Goal: Task Accomplishment & Management: Complete application form

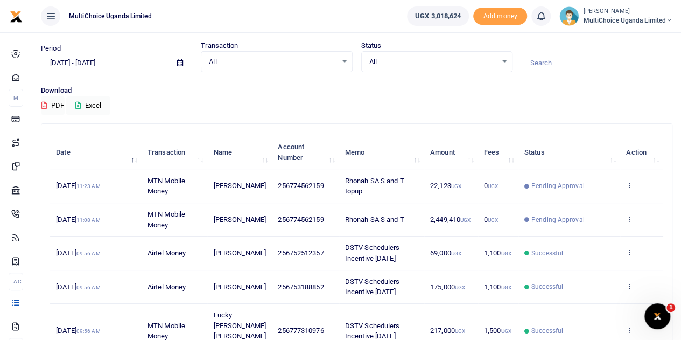
scroll to position [54, 0]
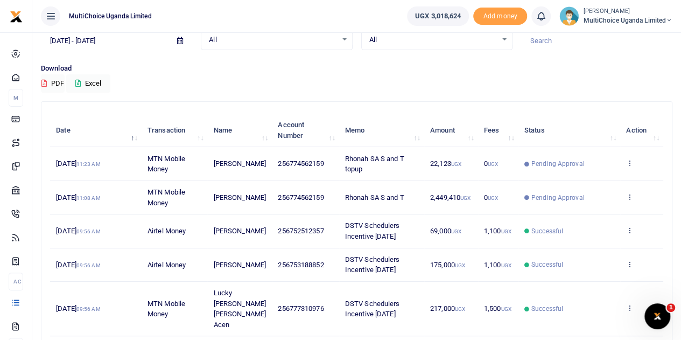
click at [642, 17] on span "MultiChoice Uganda Limited" at bounding box center [627, 21] width 89 height 10
click at [634, 36] on link "Switch accounts" at bounding box center [630, 39] width 85 height 15
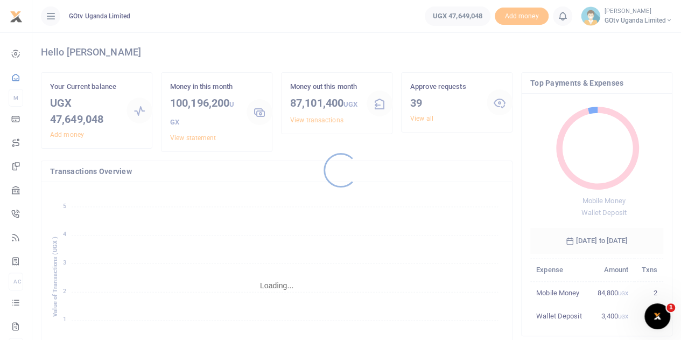
scroll to position [9, 9]
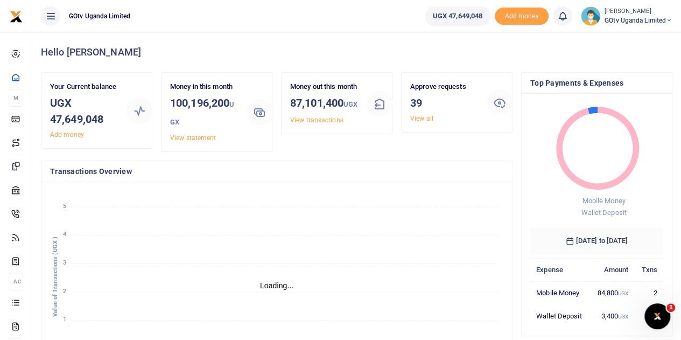
click at [107, 284] on icon "January January February February March March April April May May June June Jul…" at bounding box center [276, 279] width 453 height 178
click at [623, 48] on h4 "Hello Valeria" at bounding box center [356, 52] width 631 height 12
click at [620, 20] on span "GOtv Uganda Limited" at bounding box center [638, 21] width 68 height 10
click at [412, 201] on icon "January January February February March March April April May May June June Jul…" at bounding box center [276, 279] width 453 height 178
click at [642, 16] on span "GOtv Uganda Limited" at bounding box center [638, 21] width 68 height 10
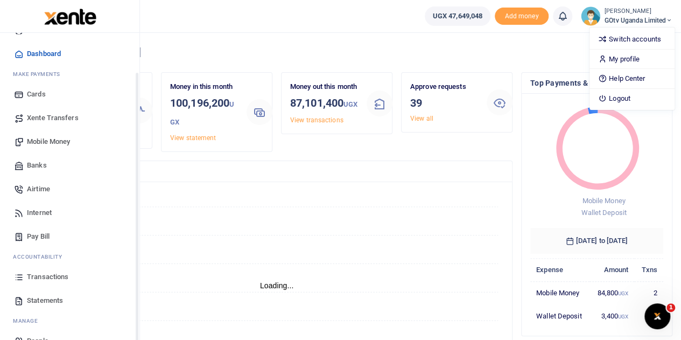
scroll to position [44, 0]
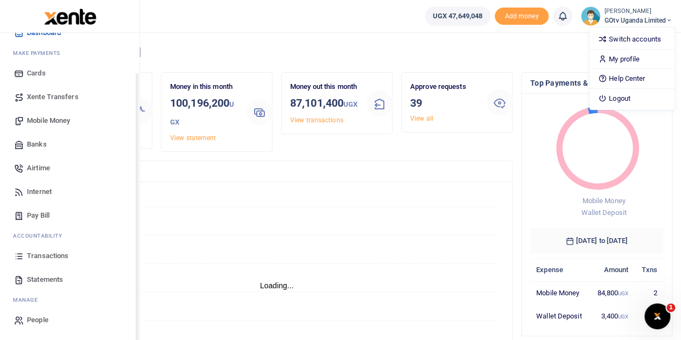
click at [46, 118] on span "Mobile Money" at bounding box center [48, 120] width 43 height 11
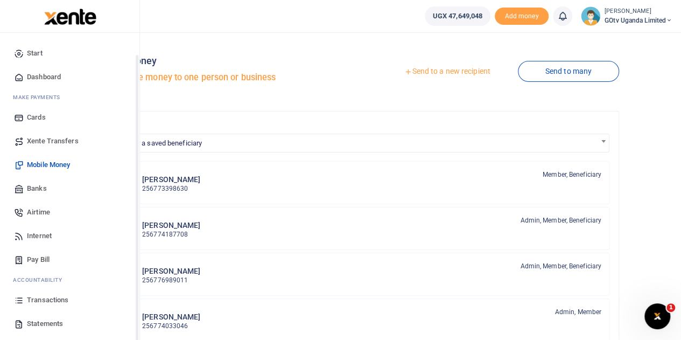
scroll to position [44, 0]
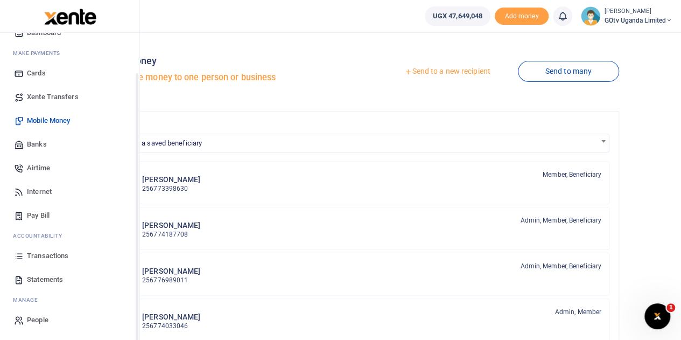
click at [41, 145] on span "Banks" at bounding box center [37, 144] width 20 height 11
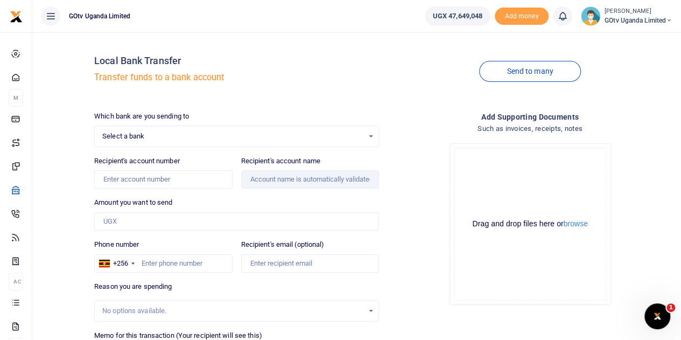
click at [371, 135] on div "Select a bank Select an option..." at bounding box center [237, 136] width 284 height 12
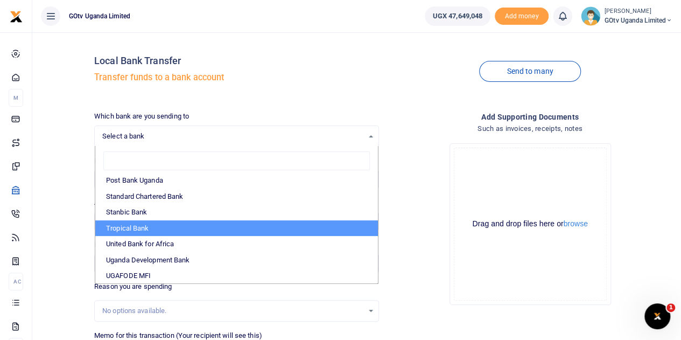
scroll to position [54, 0]
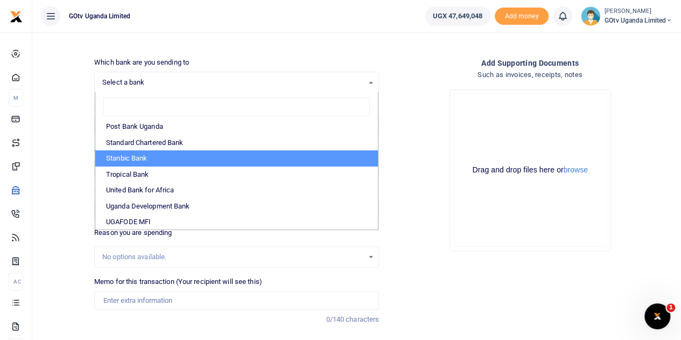
click at [149, 159] on li "Stanbic Bank" at bounding box center [236, 158] width 282 height 16
select select "STANBIC"
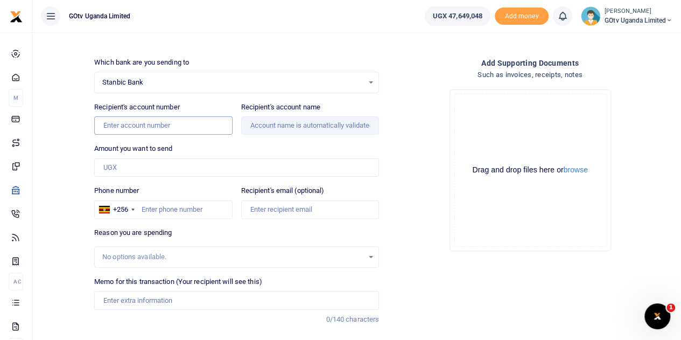
click at [130, 121] on input "Recipient's account number" at bounding box center [163, 125] width 138 height 18
paste input "9030 0188 5955 5"
click at [156, 124] on input "9030 0188 5955 5" at bounding box center [163, 125] width 138 height 18
click at [139, 123] on input "9030 0188 59555" at bounding box center [163, 125] width 138 height 18
click at [121, 122] on input "9030 018859555" at bounding box center [163, 125] width 138 height 18
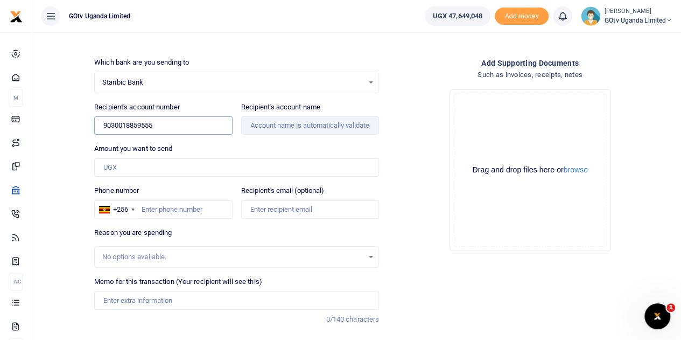
click at [190, 124] on input "9030018859555" at bounding box center [163, 125] width 138 height 18
type input "9030018859555"
click at [210, 152] on div "Amount you want to send Amount is required." at bounding box center [236, 159] width 285 height 33
type input "[PERSON_NAME]"
click at [192, 170] on input "Amount you want to send" at bounding box center [236, 167] width 285 height 18
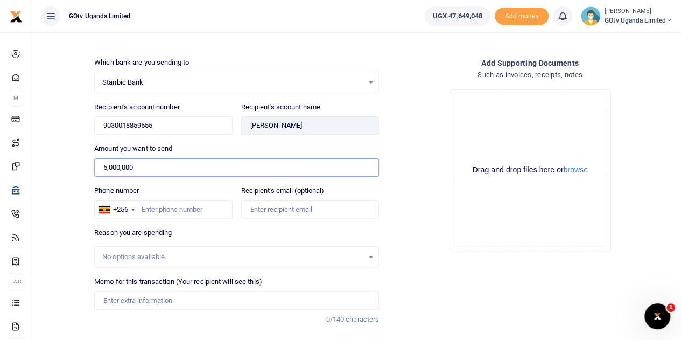
type input "5,000,000"
click at [150, 210] on input "Phone number" at bounding box center [163, 209] width 138 height 18
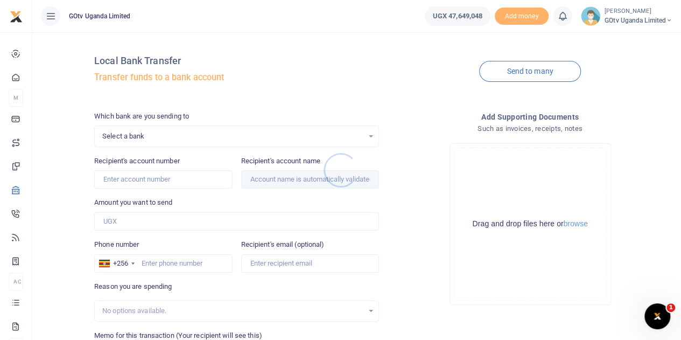
click at [159, 181] on div at bounding box center [340, 170] width 681 height 340
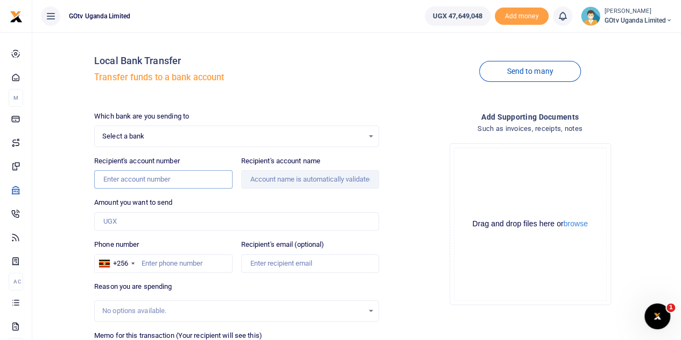
drag, startPoint x: 181, startPoint y: 172, endPoint x: 219, endPoint y: 158, distance: 40.7
click at [181, 172] on input "Recipient's account number" at bounding box center [163, 179] width 138 height 18
type input "9030018859555"
click at [165, 217] on input "Amount you want to send" at bounding box center [236, 221] width 285 height 18
click at [373, 136] on div "Select a bank Select an option..." at bounding box center [237, 136] width 284 height 12
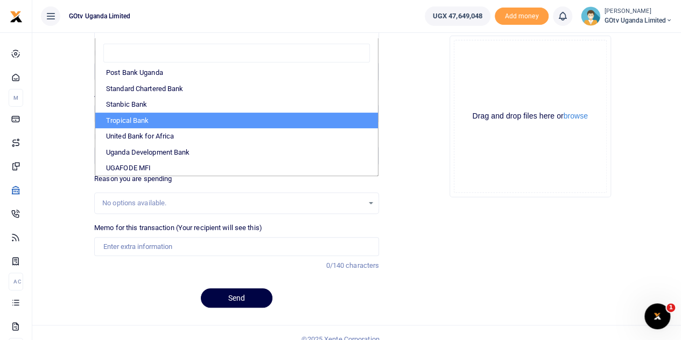
scroll to position [118, 0]
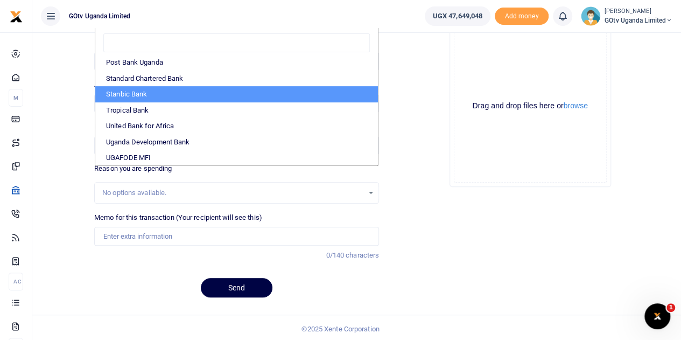
click at [132, 92] on li "Stanbic Bank" at bounding box center [236, 94] width 282 height 16
select select "STANBIC"
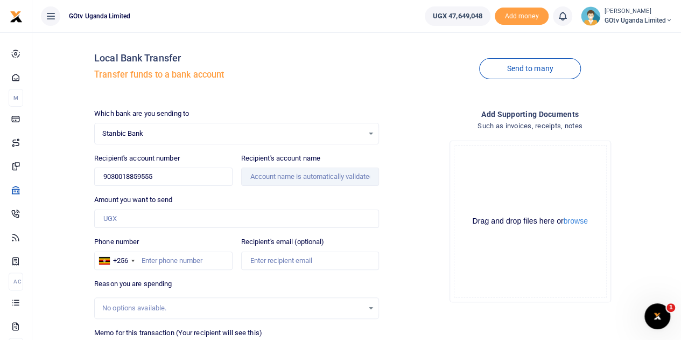
scroll to position [0, 0]
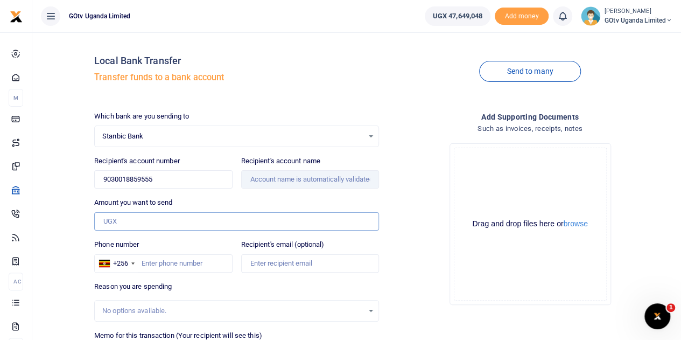
click at [151, 220] on input "Amount you want to send" at bounding box center [236, 221] width 285 height 18
type input "5,000,000"
click at [158, 260] on input "Phone number" at bounding box center [163, 263] width 138 height 18
type input "0774187708"
click at [211, 175] on input "9030018859555" at bounding box center [163, 179] width 138 height 18
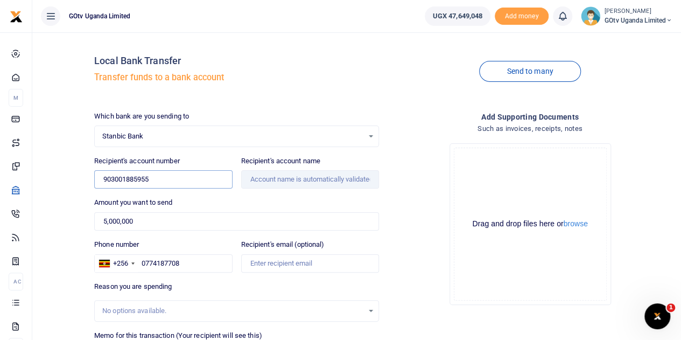
type input "9030018859555"
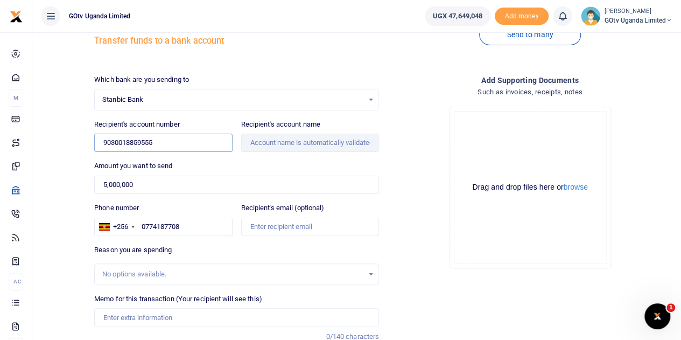
scroll to position [54, 0]
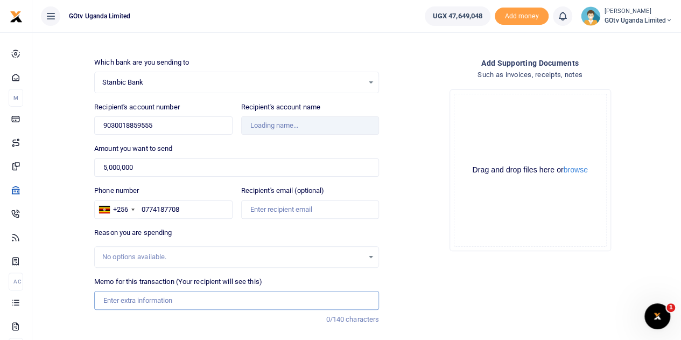
click at [151, 302] on input "Memo for this transaction (Your recipient will see this)" at bounding box center [236, 300] width 285 height 18
type input "Financ"
type input "Diana Atubo Akello"
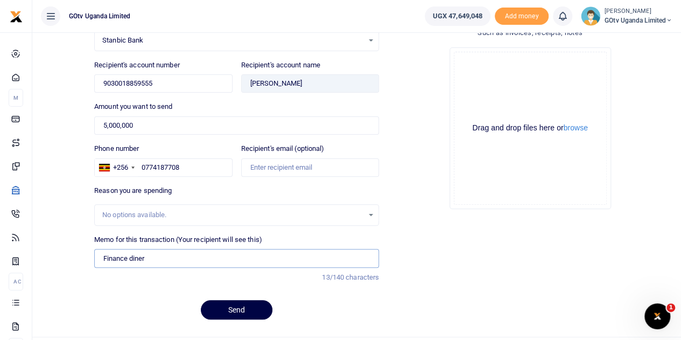
scroll to position [118, 0]
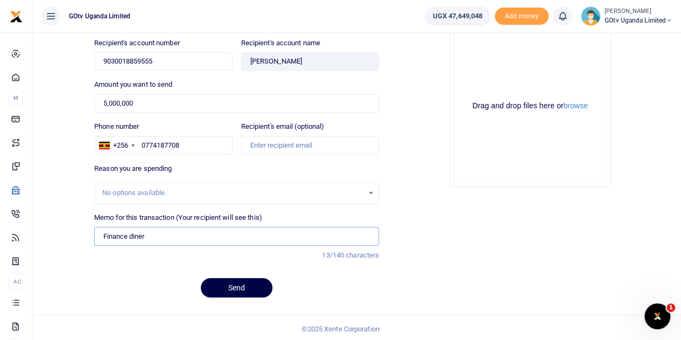
click at [139, 233] on input "Finance diner" at bounding box center [236, 236] width 285 height 18
type input "Finance dinner"
click at [164, 262] on div "Memo for this transaction (Your recipient will see this) Finance dinner Reason …" at bounding box center [236, 241] width 293 height 58
click at [254, 282] on button "Send" at bounding box center [237, 287] width 72 height 19
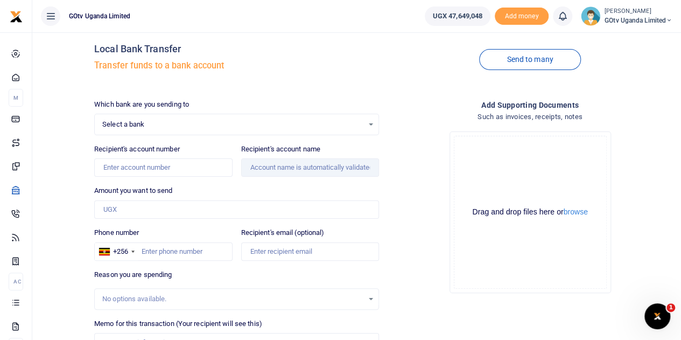
scroll to position [10, 0]
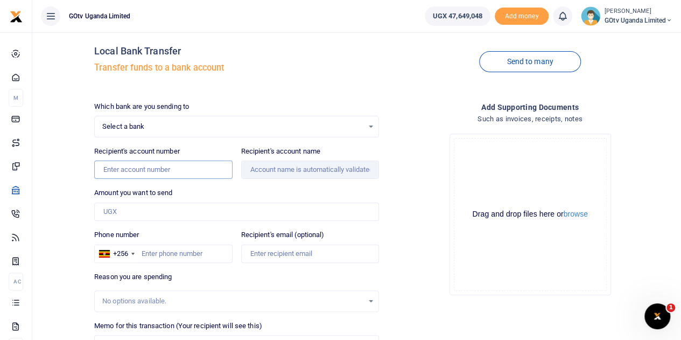
click at [202, 168] on input "Recipient's account number" at bounding box center [163, 169] width 138 height 18
click at [175, 173] on input "9030018859555" at bounding box center [163, 169] width 138 height 18
type input "9030018859555"
click at [364, 128] on div "Select a bank Select an option..." at bounding box center [237, 127] width 284 height 12
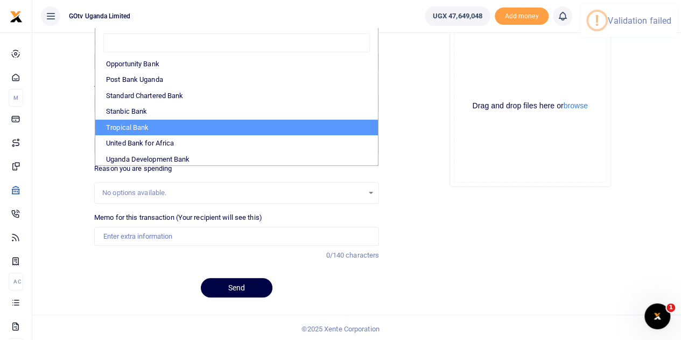
scroll to position [321, 0]
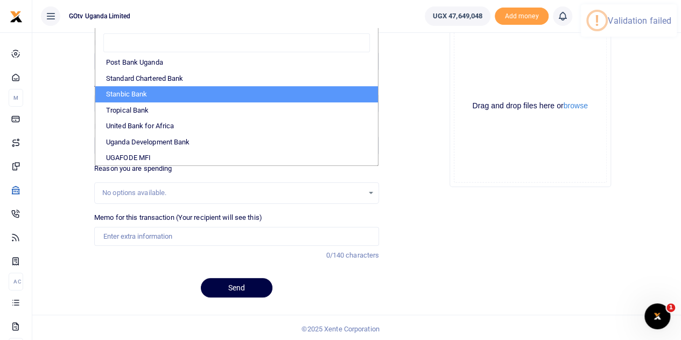
click at [136, 91] on li "Stanbic Bank" at bounding box center [236, 94] width 282 height 16
select select "STANBIC"
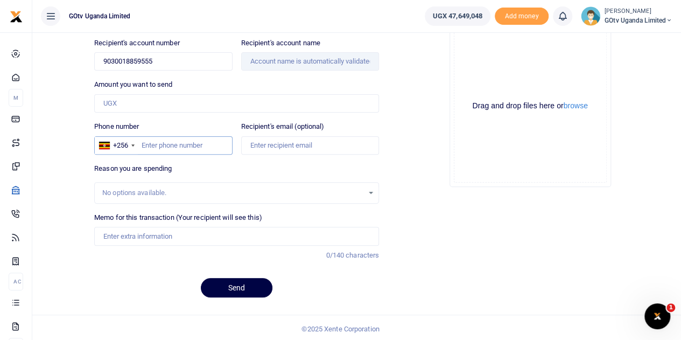
click at [172, 142] on input "Phone number" at bounding box center [163, 145] width 138 height 18
click at [147, 143] on input "0774187708" at bounding box center [163, 145] width 138 height 18
click at [145, 145] on input "0774187708" at bounding box center [163, 145] width 138 height 18
type input "774187708"
click at [168, 61] on input "9030018859555" at bounding box center [163, 61] width 138 height 18
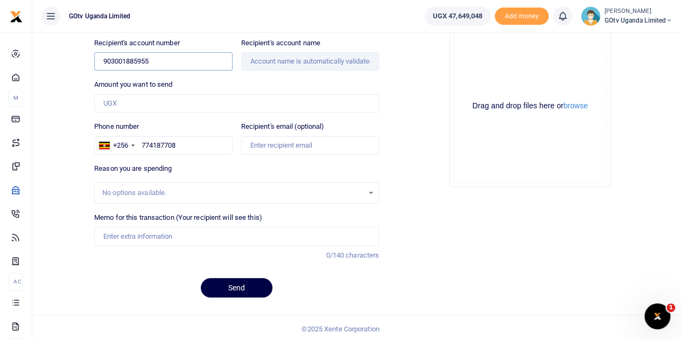
type input "9030018859555"
click at [166, 103] on input "Amount you want to send" at bounding box center [236, 103] width 285 height 18
type input "Diana Atubo Akello"
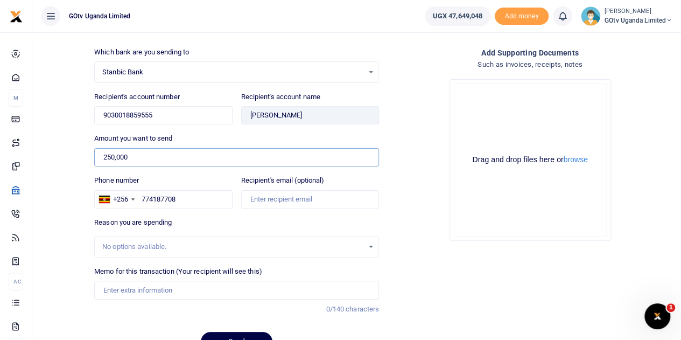
scroll to position [118, 0]
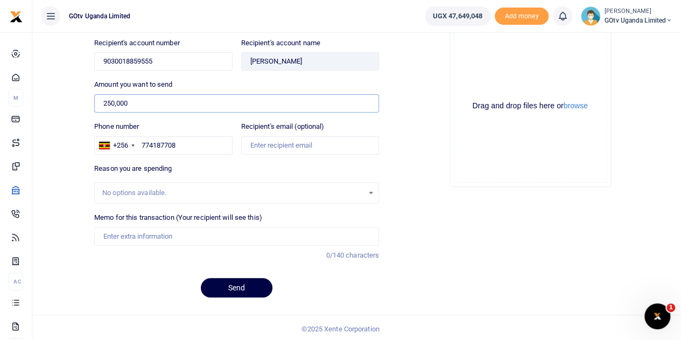
type input "250,000"
click at [149, 237] on input "Memo for this transaction (Your recipient will see this)" at bounding box center [236, 236] width 285 height 18
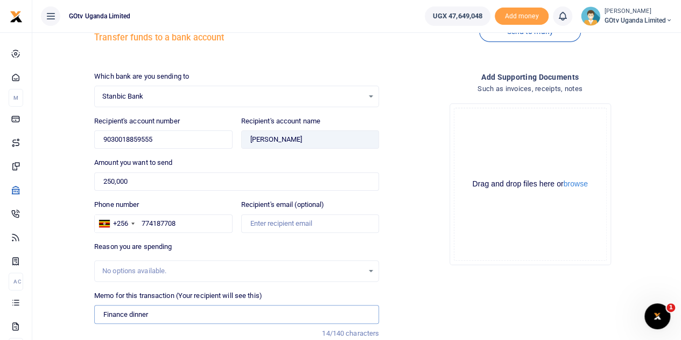
scroll to position [64, 0]
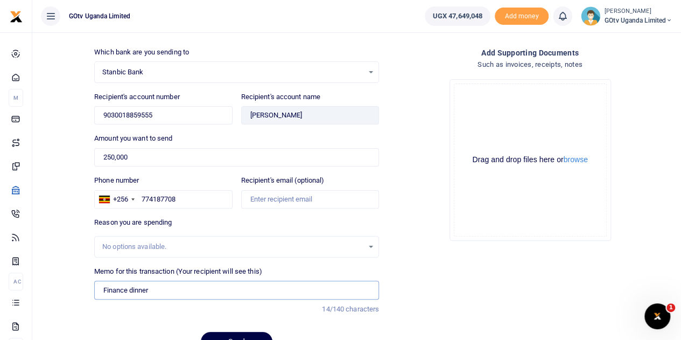
type input "Finance dinner"
click at [130, 154] on input "250,000" at bounding box center [236, 157] width 285 height 18
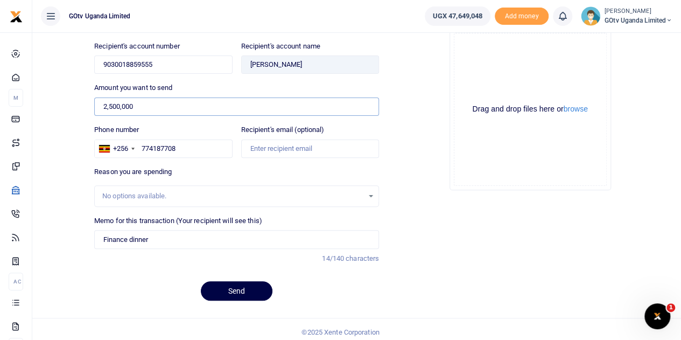
scroll to position [118, 0]
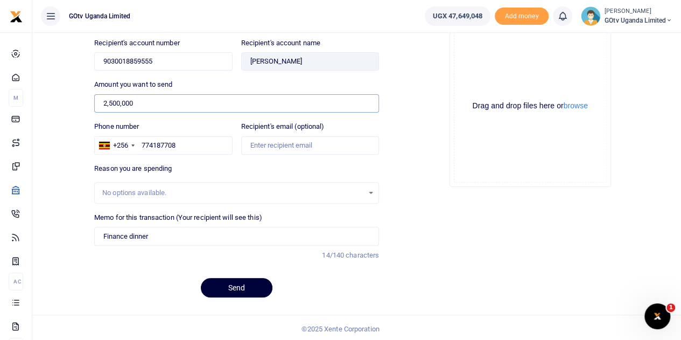
type input "2,500,000"
click at [239, 287] on button "Send" at bounding box center [237, 287] width 72 height 19
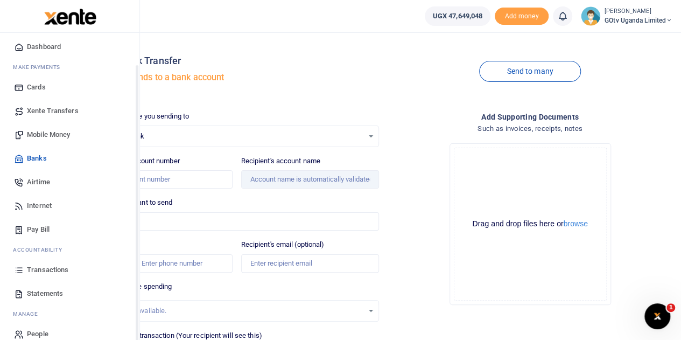
scroll to position [44, 0]
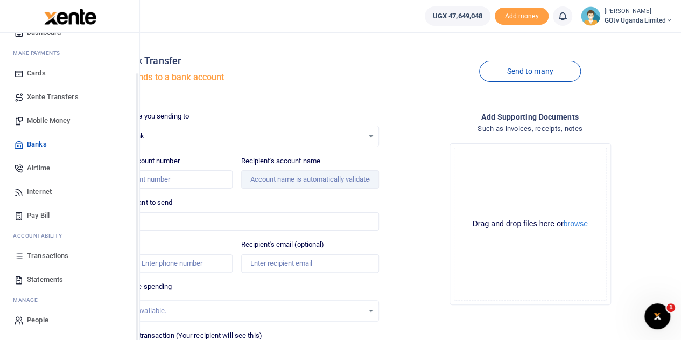
click at [48, 117] on span "Mobile Money" at bounding box center [48, 120] width 43 height 11
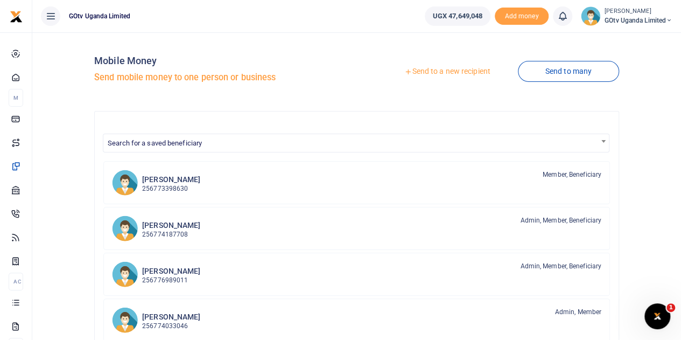
click at [457, 73] on link "Send to a new recipient" at bounding box center [447, 71] width 140 height 19
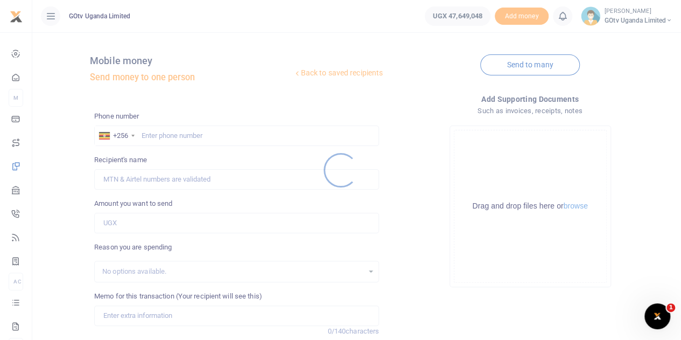
click at [178, 135] on div at bounding box center [340, 170] width 681 height 340
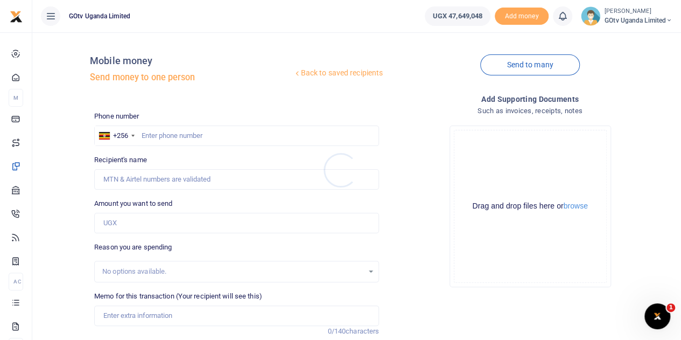
click at [194, 138] on div at bounding box center [340, 170] width 681 height 340
click at [190, 139] on input "text" at bounding box center [236, 135] width 285 height 20
type input "0782180408"
type input "Martin Luzzi Kaala"
type input "0782180408"
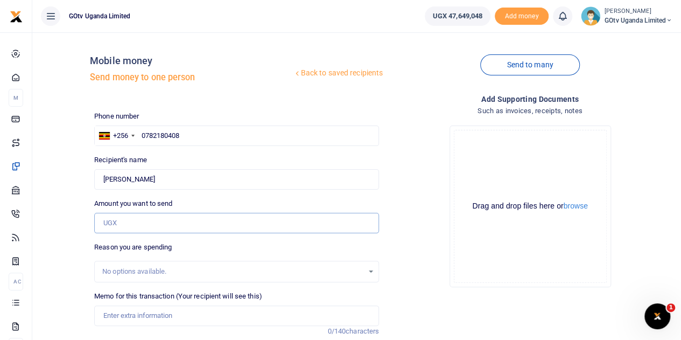
click at [182, 225] on input "Amount you want to send" at bounding box center [236, 223] width 285 height 20
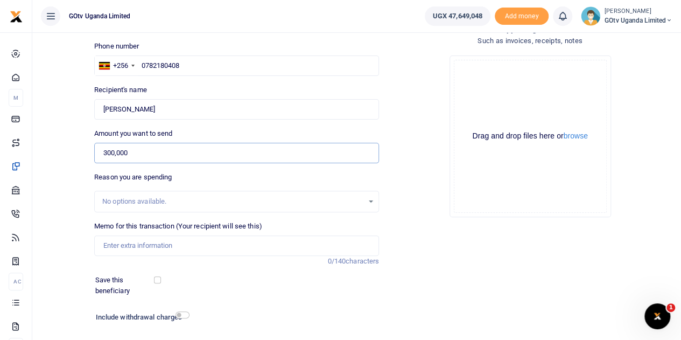
scroll to position [108, 0]
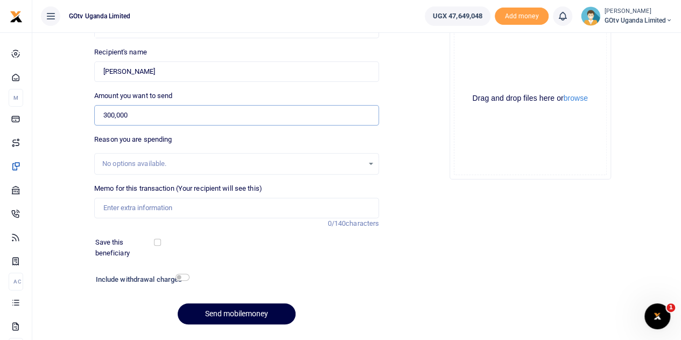
type input "300,000"
click at [178, 210] on input "Memo for this transaction (Your recipient will see this)" at bounding box center [236, 207] width 285 height 20
drag, startPoint x: 167, startPoint y: 204, endPoint x: 192, endPoint y: 207, distance: 24.8
click at [192, 207] on input "screen replacement repair" at bounding box center [236, 207] width 285 height 20
type input "screen replacement"
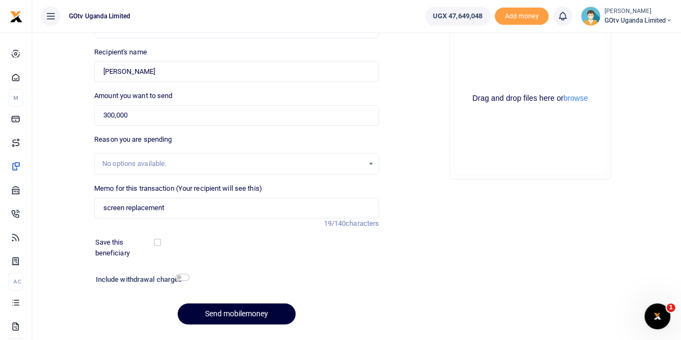
click at [226, 313] on button "Send mobilemoney" at bounding box center [237, 313] width 118 height 21
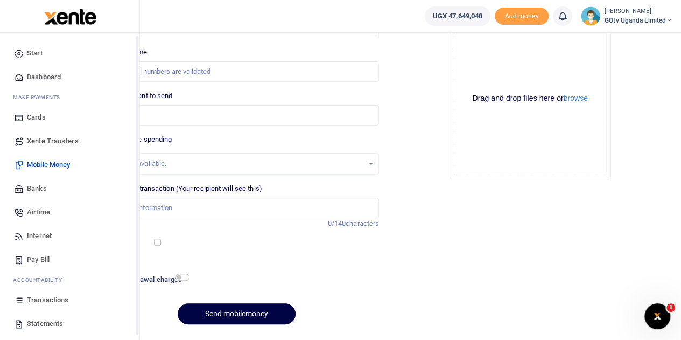
scroll to position [44, 0]
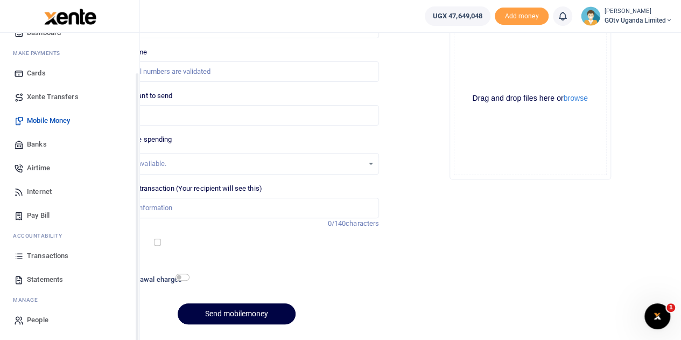
click at [50, 256] on span "Transactions" at bounding box center [47, 255] width 41 height 11
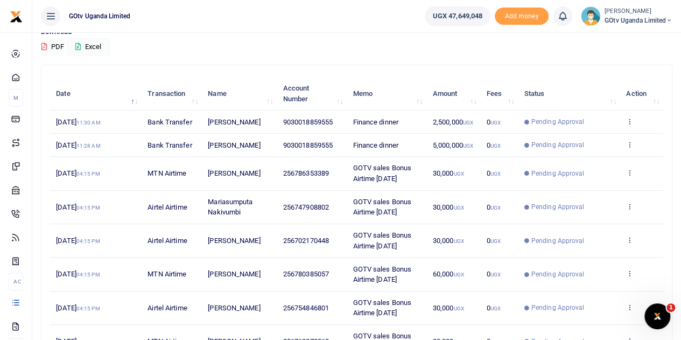
scroll to position [108, 0]
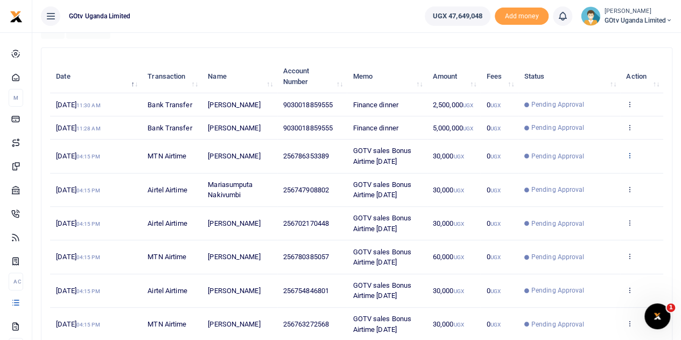
click at [628, 157] on icon at bounding box center [629, 155] width 7 height 8
click at [598, 171] on link "View details" at bounding box center [590, 172] width 85 height 15
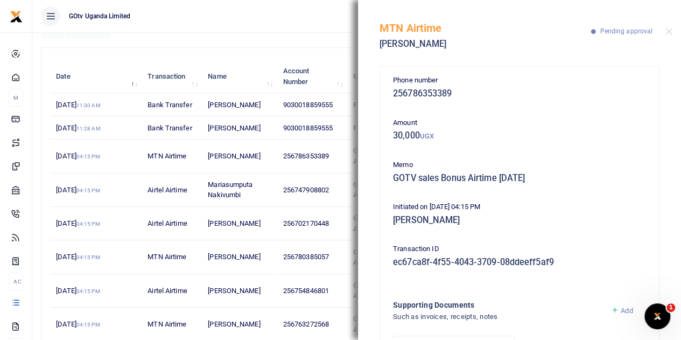
click at [668, 35] on div "MTN Airtime Sharon Nerima Pending approval" at bounding box center [519, 30] width 323 height 60
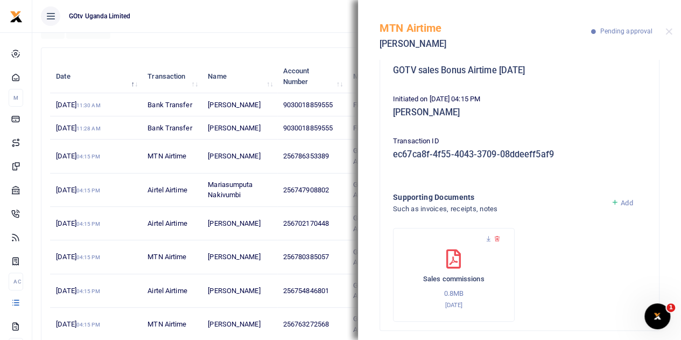
scroll to position [54, 0]
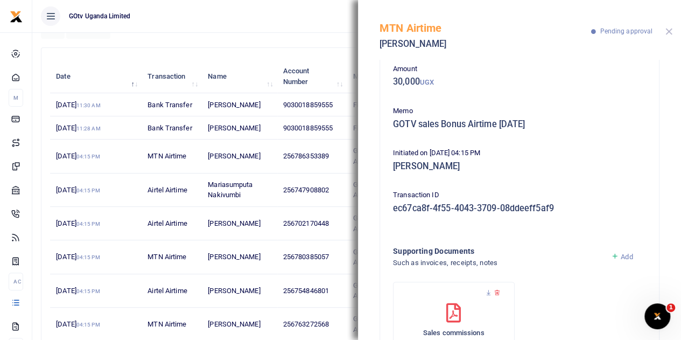
click at [665, 33] on div at bounding box center [668, 31] width 7 height 7
click at [667, 31] on button "Close" at bounding box center [668, 31] width 7 height 7
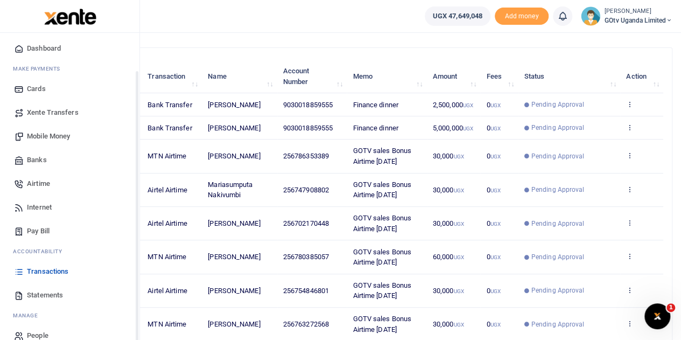
scroll to position [44, 0]
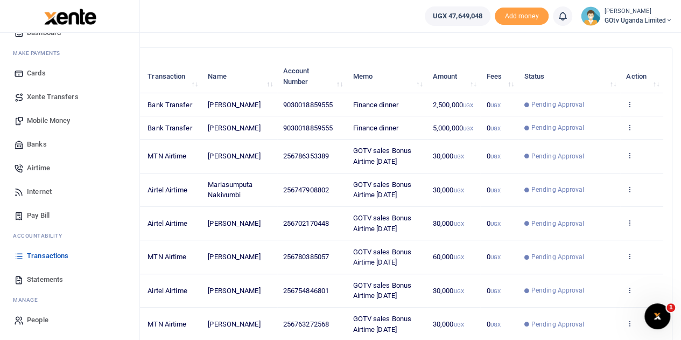
click at [40, 256] on span "Transactions" at bounding box center [47, 255] width 41 height 11
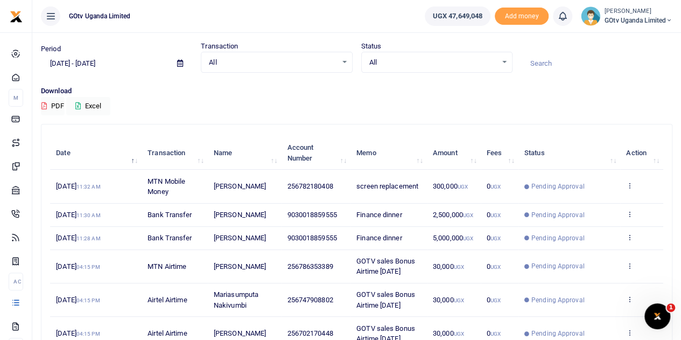
scroll to position [54, 0]
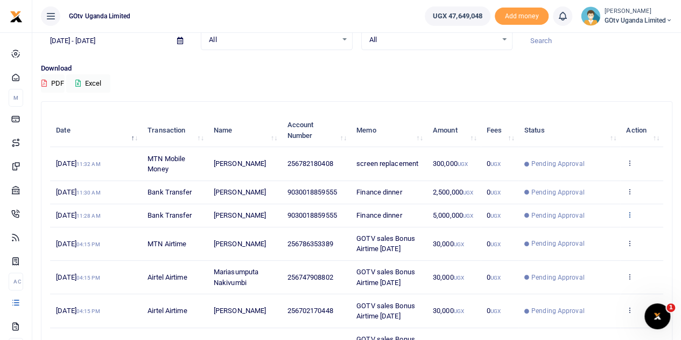
click at [630, 210] on icon at bounding box center [629, 214] width 7 height 8
click at [585, 228] on link "View details" at bounding box center [590, 231] width 85 height 15
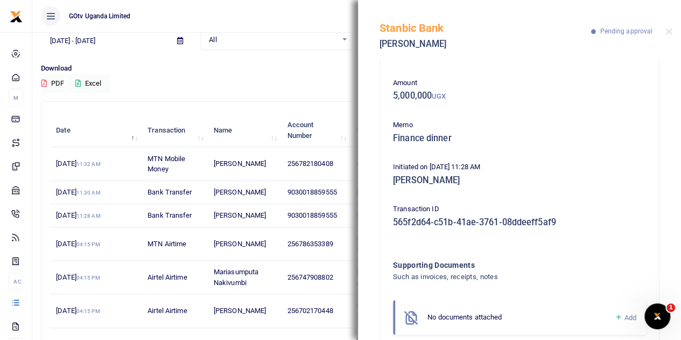
scroll to position [69, 0]
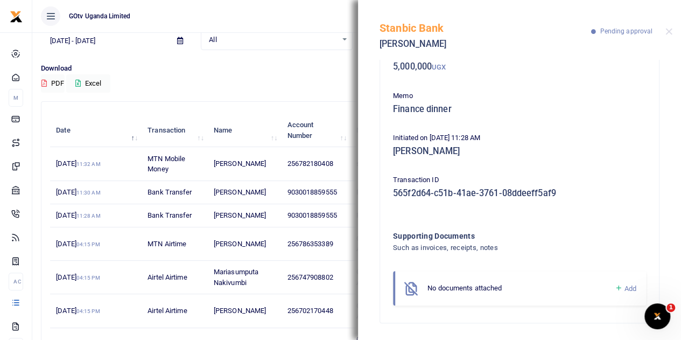
click at [614, 286] on icon at bounding box center [618, 288] width 8 height 10
click at [614, 284] on icon at bounding box center [618, 288] width 8 height 10
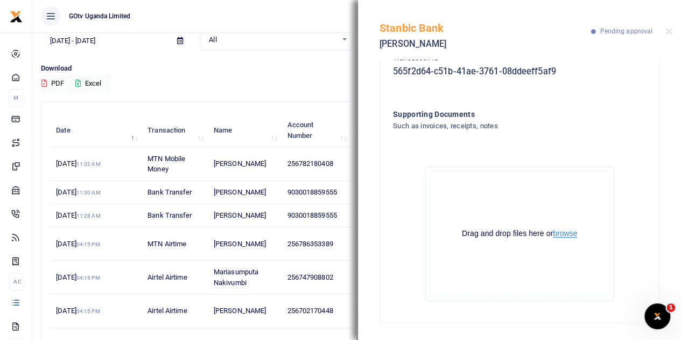
click at [559, 236] on button "browse" at bounding box center [565, 233] width 24 height 8
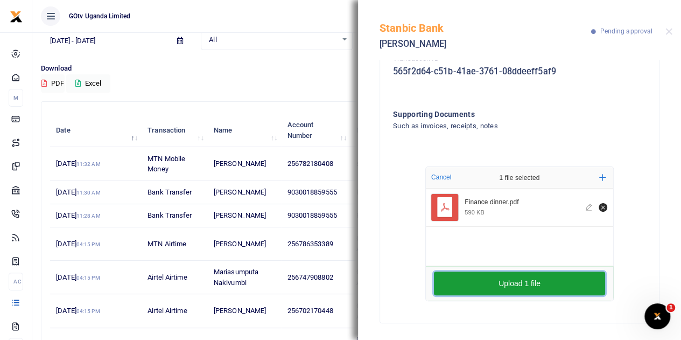
click at [539, 277] on button "Upload 1 file" at bounding box center [519, 283] width 171 height 24
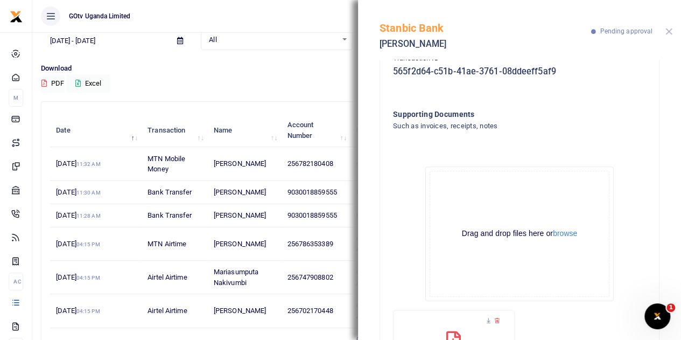
click at [668, 31] on button "Close" at bounding box center [668, 31] width 7 height 7
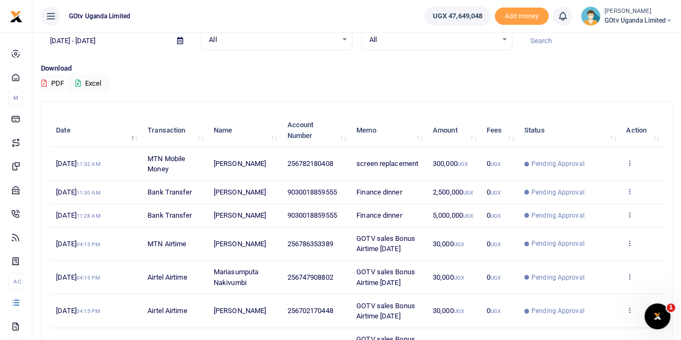
click at [631, 188] on icon at bounding box center [629, 191] width 7 height 8
click at [582, 205] on link "View details" at bounding box center [590, 209] width 85 height 15
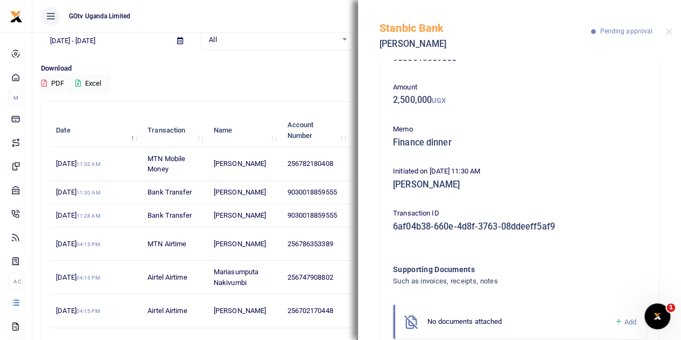
scroll to position [69, 0]
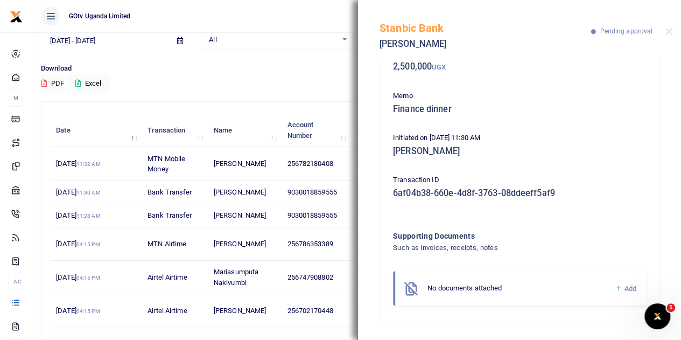
click at [614, 288] on icon at bounding box center [618, 288] width 8 height 10
click at [614, 287] on icon at bounding box center [618, 288] width 8 height 10
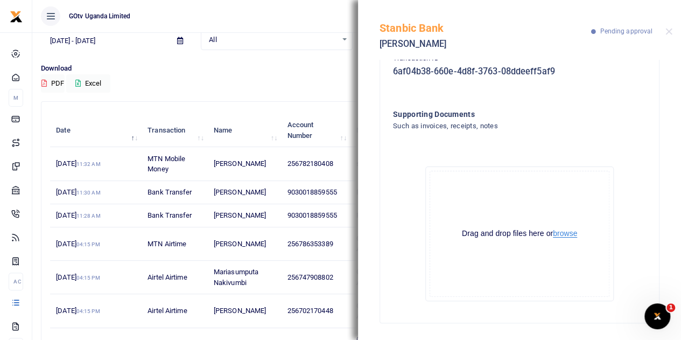
click at [565, 235] on button "browse" at bounding box center [565, 233] width 24 height 8
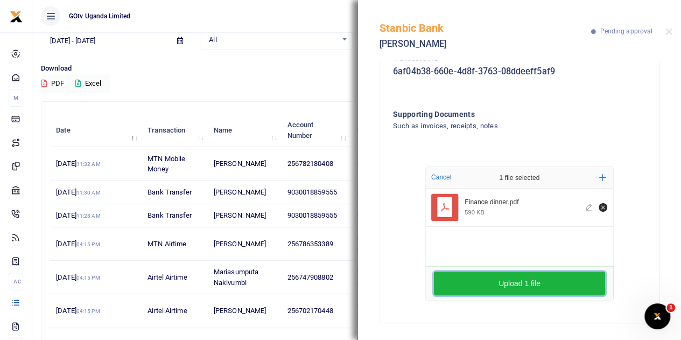
click at [499, 286] on button "Upload 1 file" at bounding box center [519, 283] width 171 height 24
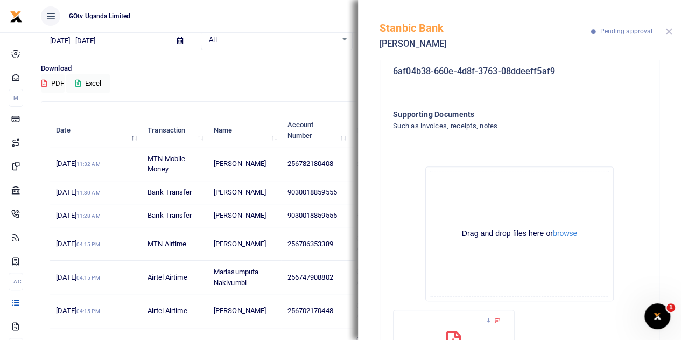
click at [669, 30] on button "Close" at bounding box center [668, 31] width 7 height 7
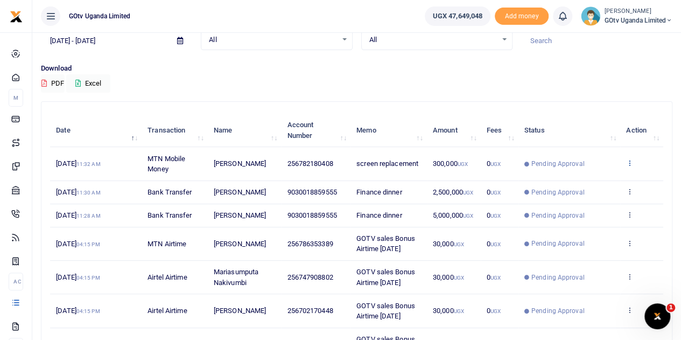
click at [627, 160] on icon at bounding box center [629, 163] width 7 height 8
click at [574, 178] on link "View details" at bounding box center [590, 181] width 85 height 15
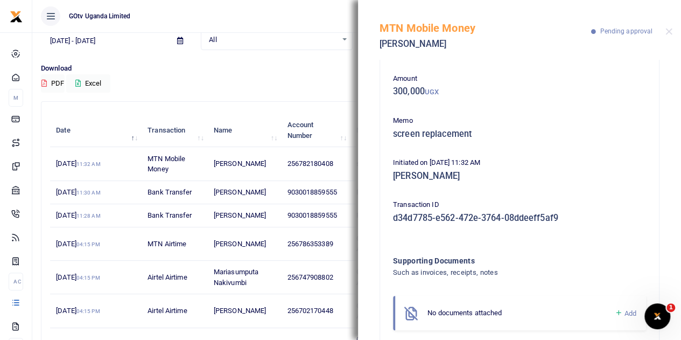
scroll to position [69, 0]
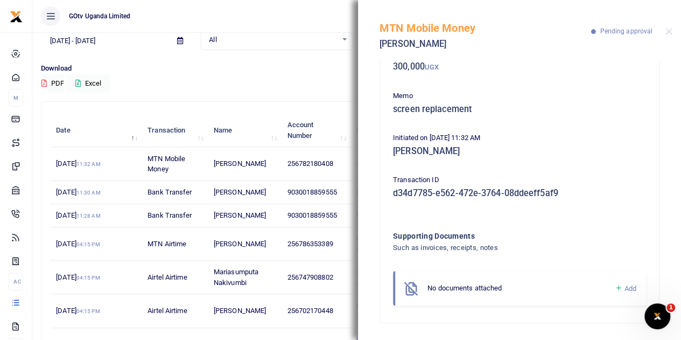
click at [614, 286] on icon at bounding box center [618, 288] width 8 height 10
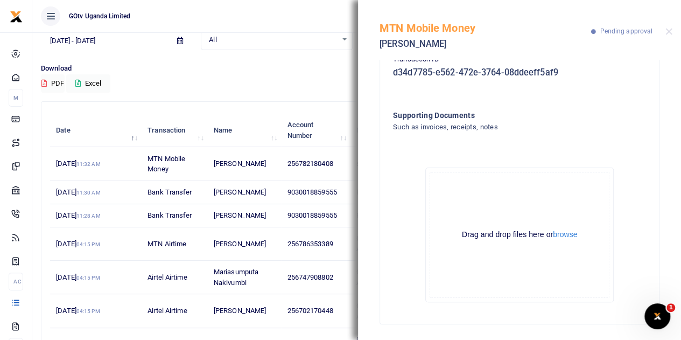
scroll to position [190, 0]
click at [559, 235] on button "browse" at bounding box center [565, 233] width 24 height 8
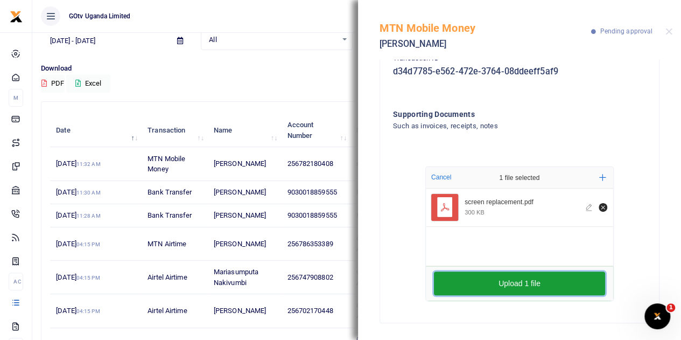
click at [515, 278] on button "Upload 1 file" at bounding box center [519, 283] width 171 height 24
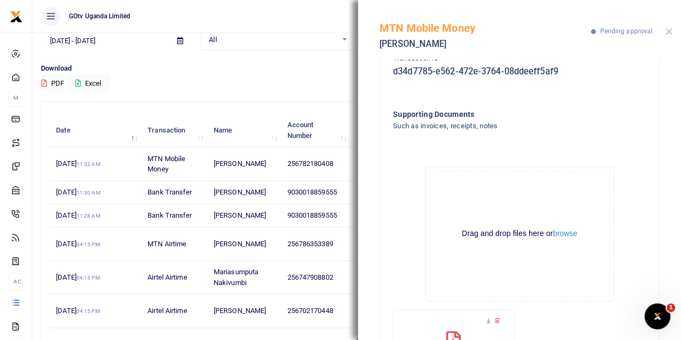
click at [669, 31] on button "Close" at bounding box center [668, 31] width 7 height 7
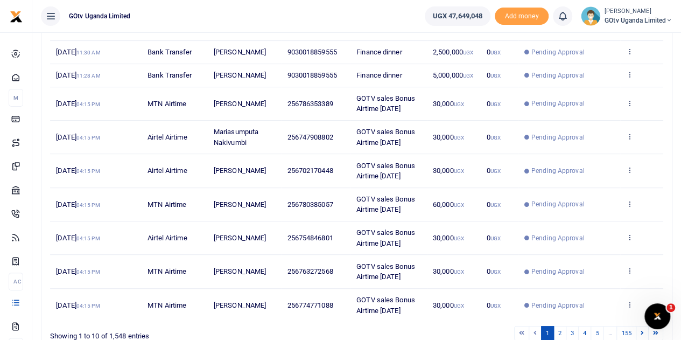
scroll to position [31, 0]
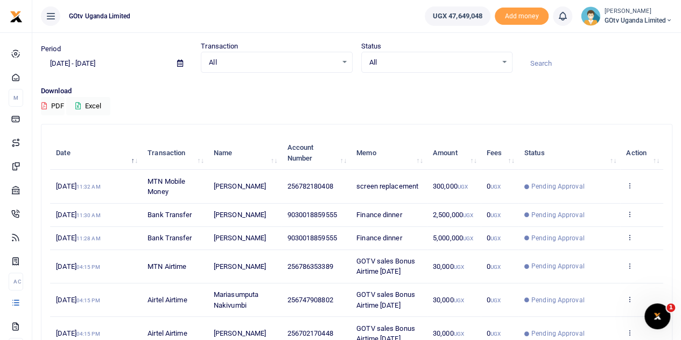
click at [439, 98] on div "Download PDF Excel" at bounding box center [356, 101] width 631 height 30
click at [633, 185] on td "View details Send again" at bounding box center [641, 185] width 43 height 33
click at [628, 182] on icon at bounding box center [629, 185] width 7 height 8
click at [591, 204] on link "View details" at bounding box center [590, 203] width 85 height 15
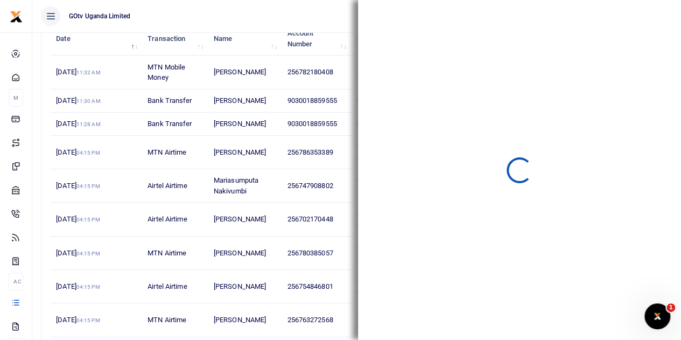
scroll to position [193, 0]
